Goal: Understand process/instructions: Learn how to perform a task or action

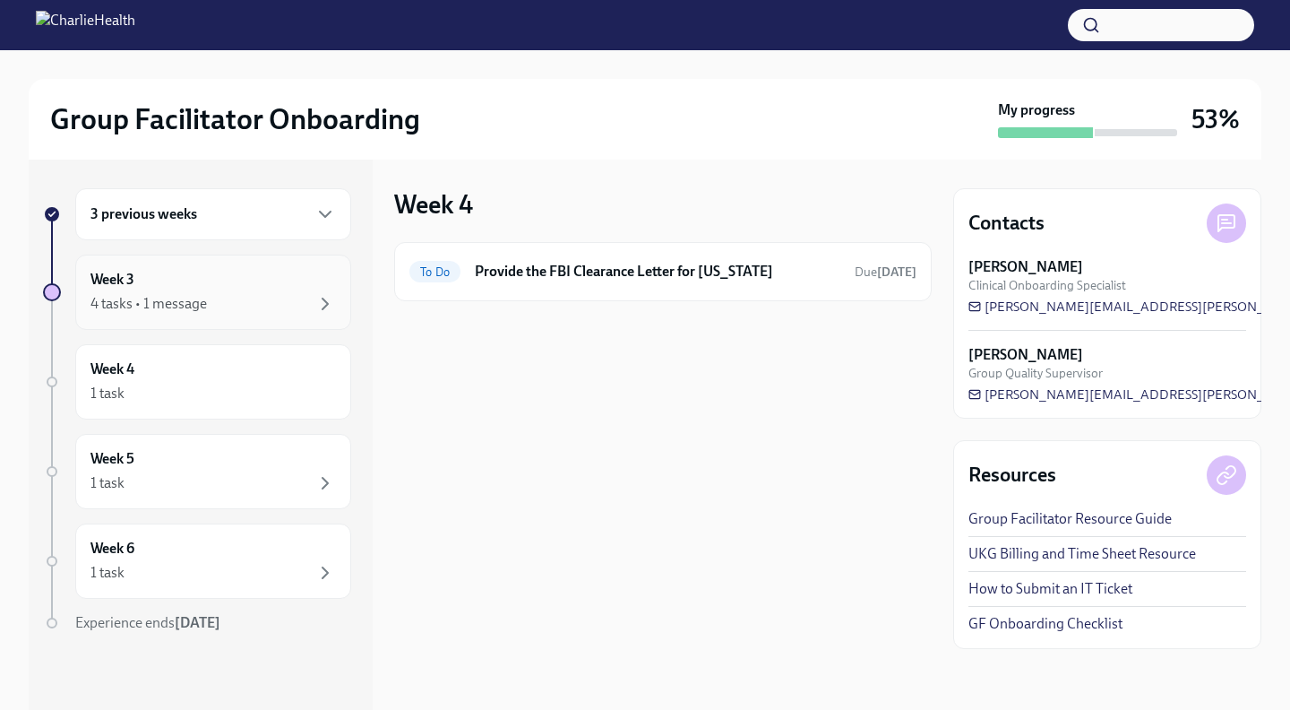
click at [182, 291] on div "Week 3 4 tasks • 1 message" at bounding box center [214, 292] width 246 height 45
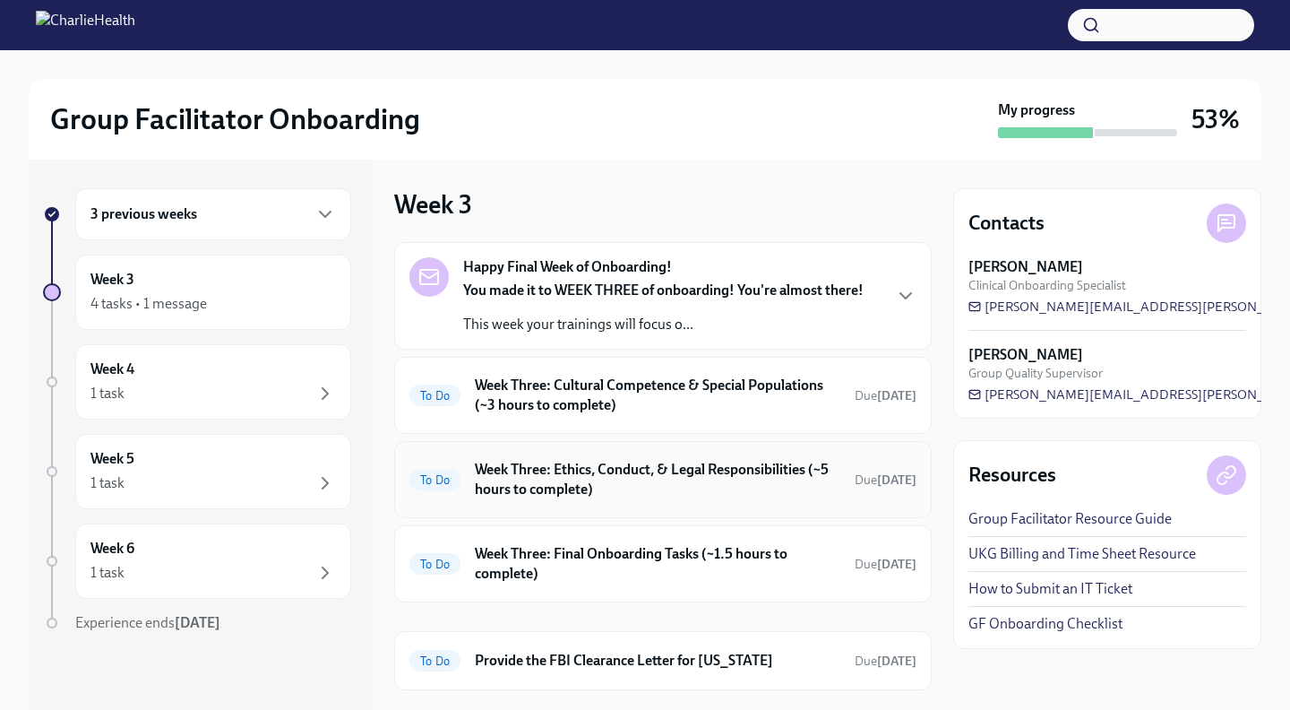
scroll to position [38, 0]
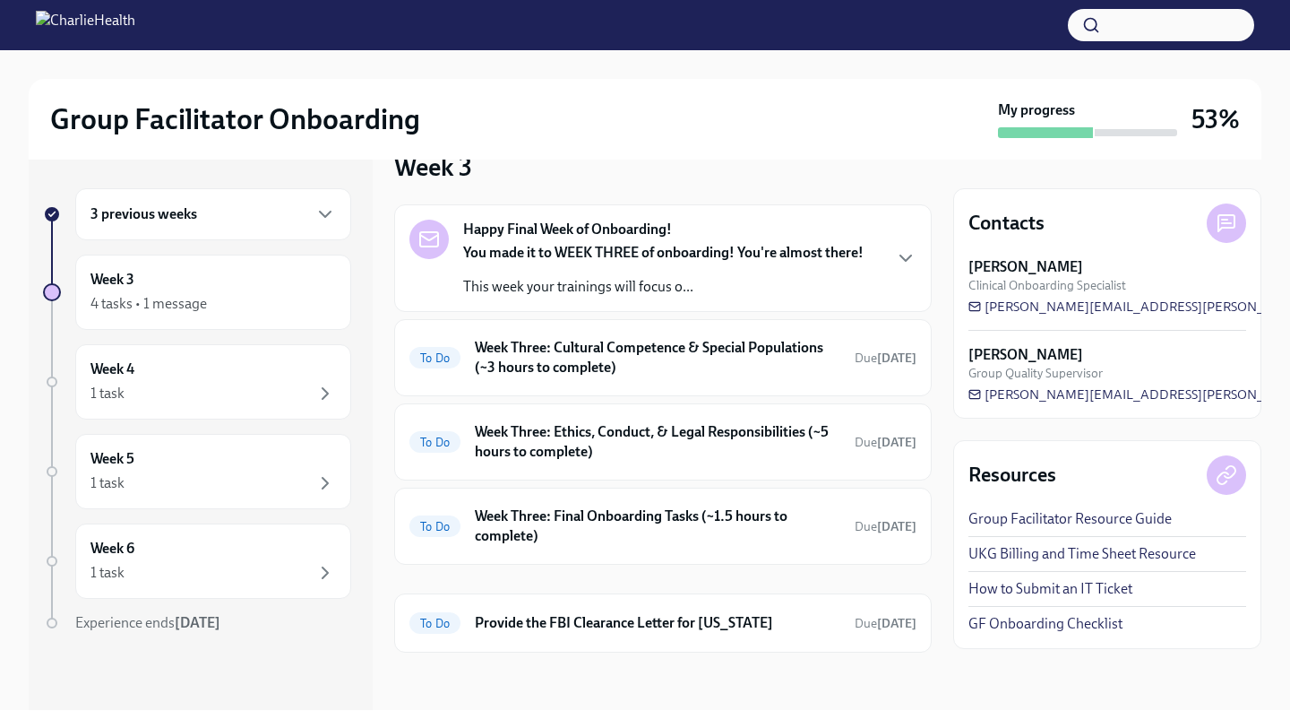
click at [706, 294] on p "This week your trainings will focus o..." at bounding box center [663, 287] width 401 height 20
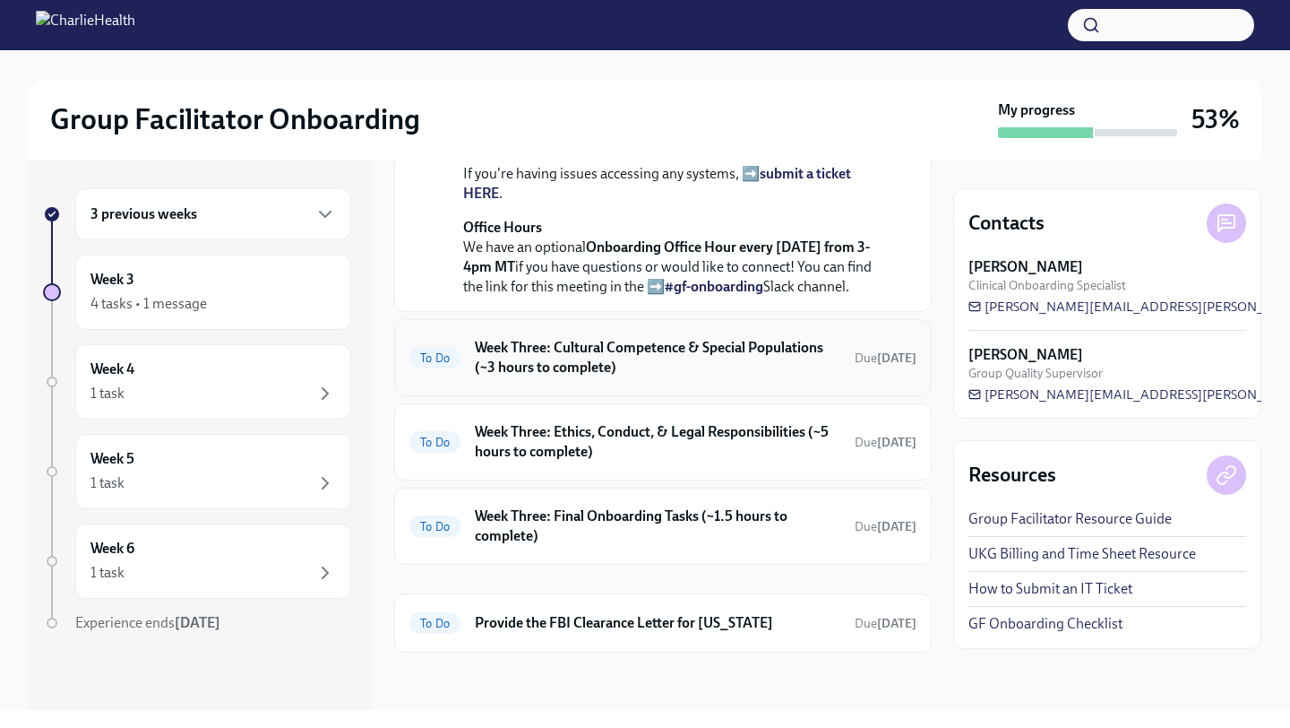
scroll to position [499, 0]
click at [696, 342] on h6 "Week Three: Cultural Competence & Special Populations (~3 hours to complete)" at bounding box center [658, 357] width 366 height 39
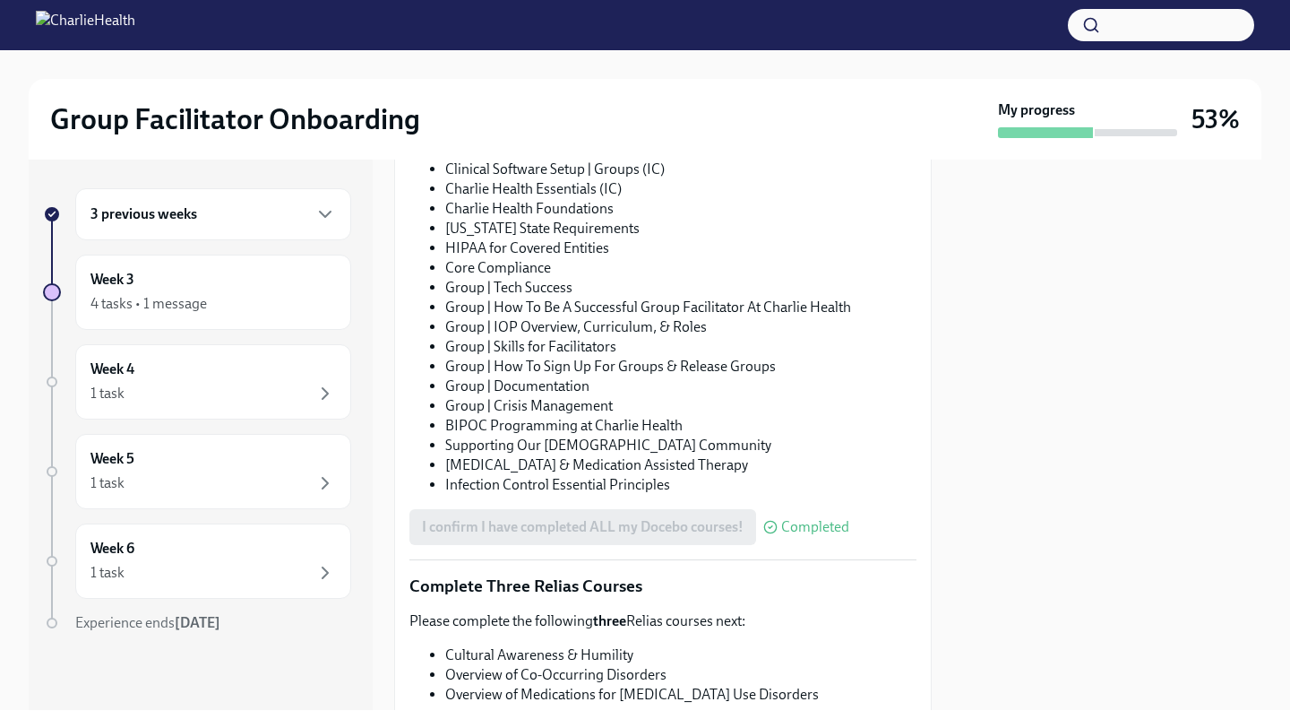
scroll to position [1384, 0]
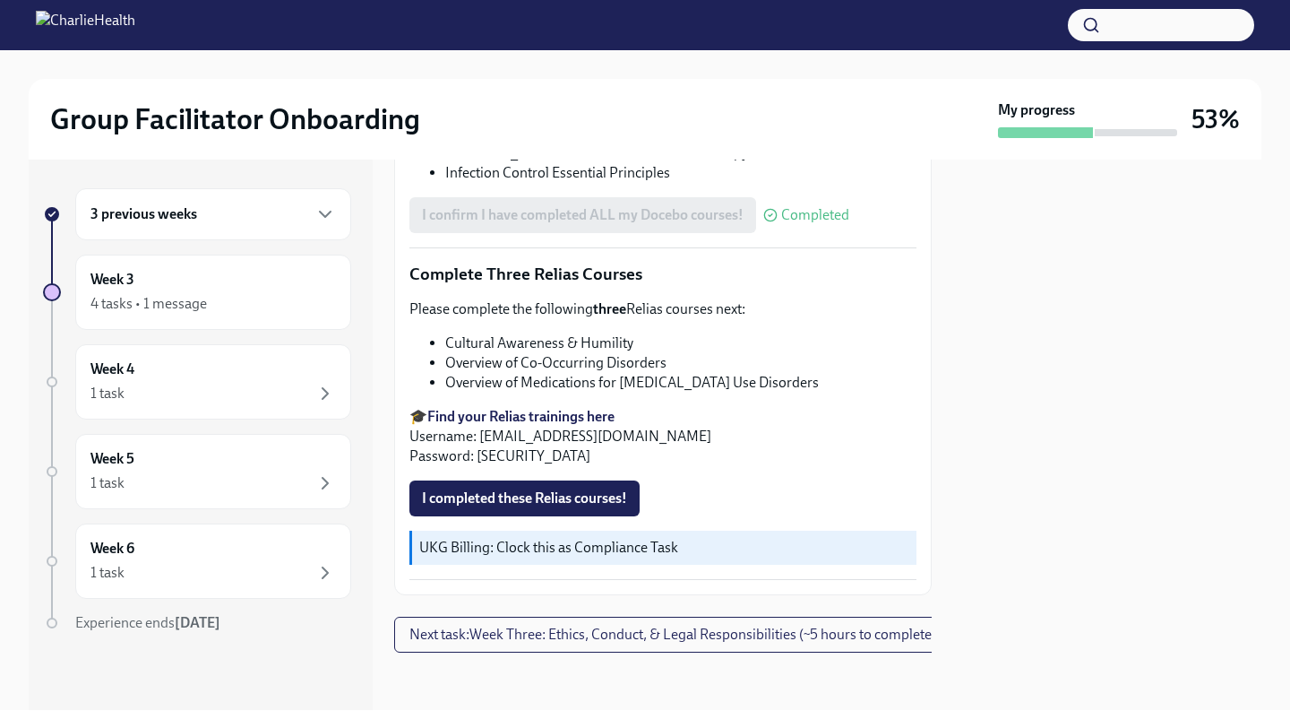
click at [529, 415] on strong "Find your Relias trainings here" at bounding box center [520, 416] width 187 height 17
drag, startPoint x: 479, startPoint y: 438, endPoint x: 694, endPoint y: 443, distance: 216.0
click at [696, 443] on p "🎓 Find your Relias trainings here Username: [EMAIL_ADDRESS][DOMAIN_NAME] Passwo…" at bounding box center [663, 436] width 507 height 59
copy p "[EMAIL_ADDRESS][DOMAIN_NAME]"
